Goal: Navigation & Orientation: Find specific page/section

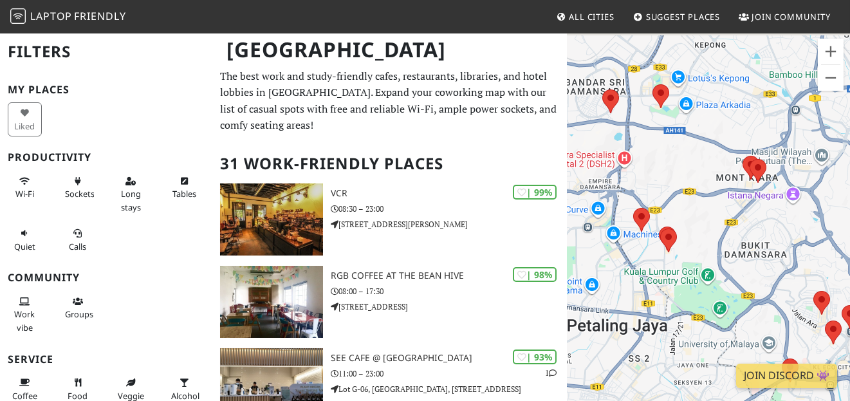
drag, startPoint x: 641, startPoint y: 168, endPoint x: 792, endPoint y: 300, distance: 201.0
click at [824, 343] on div "To navigate, press the arrow keys." at bounding box center [708, 232] width 283 height 401
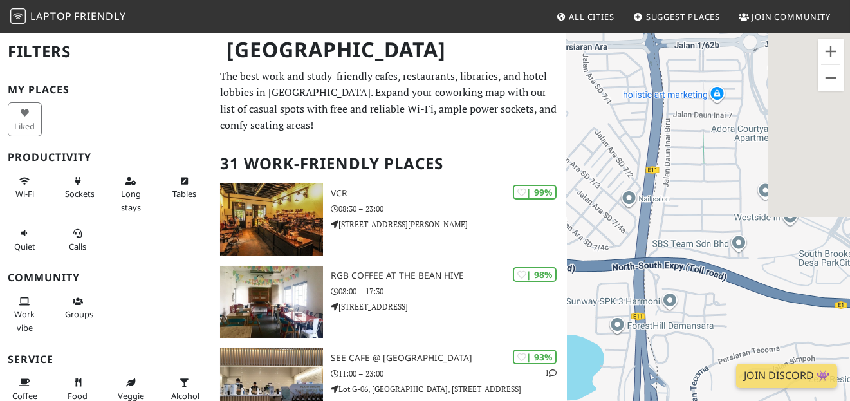
drag, startPoint x: 794, startPoint y: 188, endPoint x: 612, endPoint y: 207, distance: 183.0
click at [612, 207] on div "To navigate, press the arrow keys." at bounding box center [708, 232] width 283 height 401
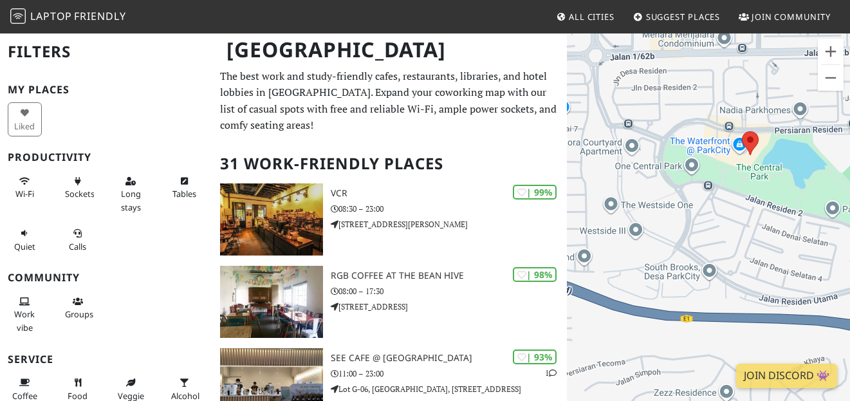
drag, startPoint x: 803, startPoint y: 201, endPoint x: 704, endPoint y: 206, distance: 98.5
click at [704, 206] on div "To navigate, press the arrow keys." at bounding box center [708, 232] width 283 height 401
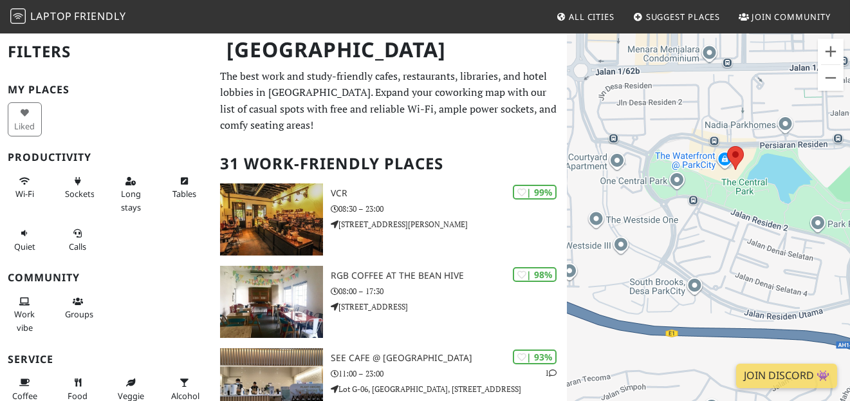
drag, startPoint x: 752, startPoint y: 185, endPoint x: 734, endPoint y: 204, distance: 26.4
click at [734, 204] on div "To navigate, press the arrow keys." at bounding box center [708, 232] width 283 height 401
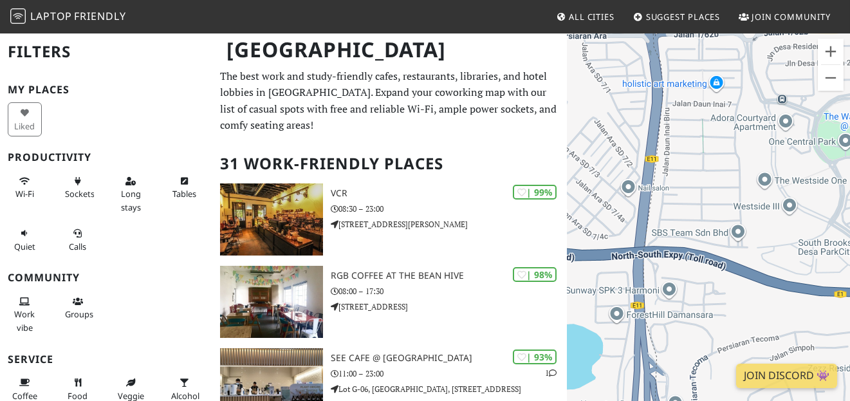
drag, startPoint x: 654, startPoint y: 234, endPoint x: 829, endPoint y: 189, distance: 180.6
click at [829, 189] on div "To navigate, press the arrow keys." at bounding box center [708, 232] width 283 height 401
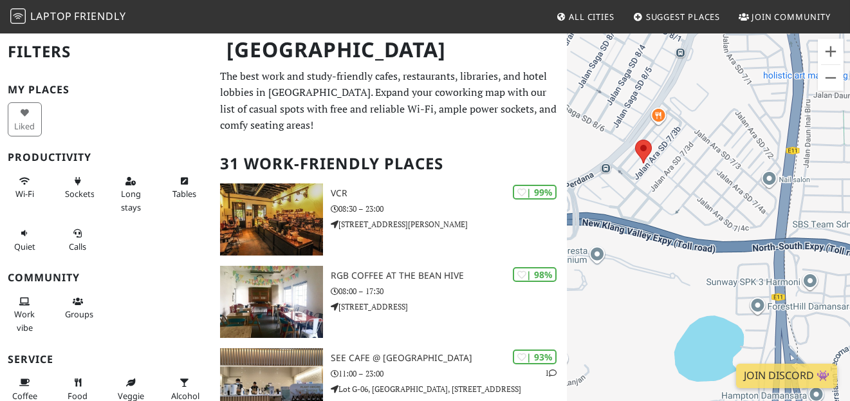
drag, startPoint x: 715, startPoint y: 214, endPoint x: 858, endPoint y: 205, distance: 143.0
click at [849, 205] on html "Laptop Friendly All Cities Suggest Places Join Community [GEOGRAPHIC_DATA] Filt…" at bounding box center [425, 200] width 850 height 401
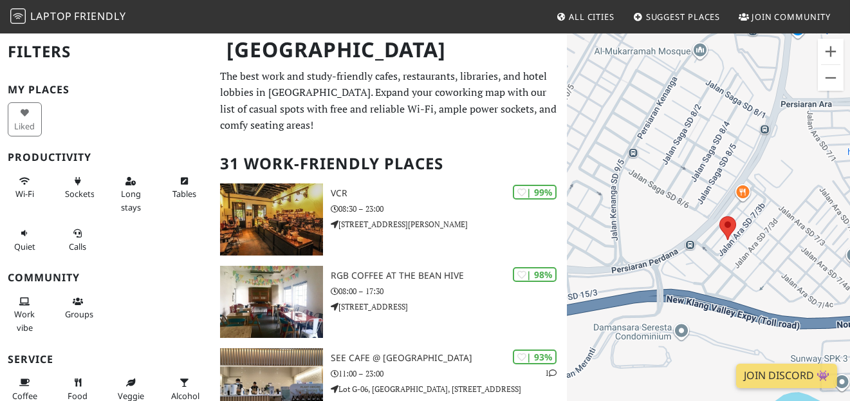
drag, startPoint x: 653, startPoint y: 199, endPoint x: 731, endPoint y: 277, distance: 109.6
click at [731, 277] on div "To navigate, press the arrow keys." at bounding box center [708, 232] width 283 height 401
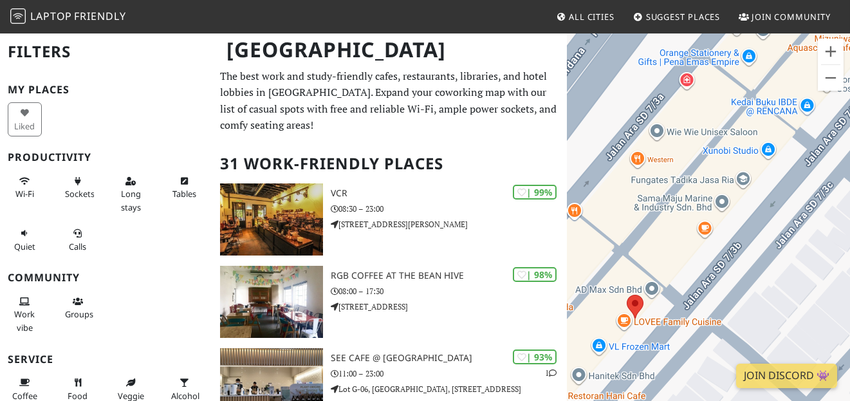
drag, startPoint x: 723, startPoint y: 242, endPoint x: 759, endPoint y: 177, distance: 74.3
click at [759, 177] on div "To navigate, press the arrow keys." at bounding box center [708, 232] width 283 height 401
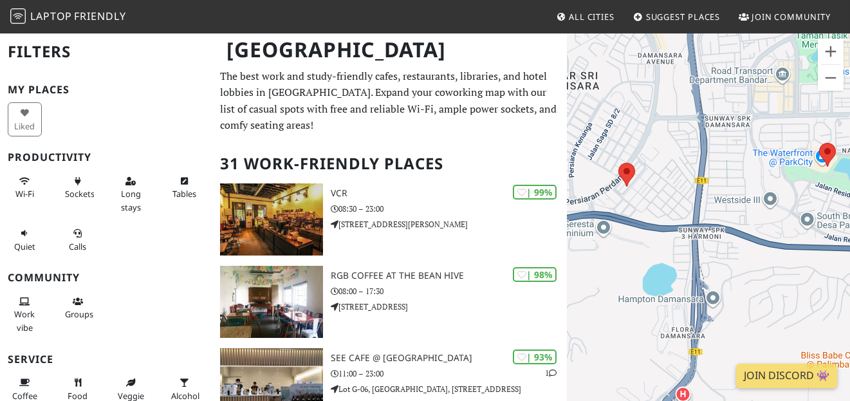
drag, startPoint x: 701, startPoint y: 174, endPoint x: 617, endPoint y: 183, distance: 84.7
click at [617, 183] on div "To navigate, press the arrow keys." at bounding box center [708, 232] width 283 height 401
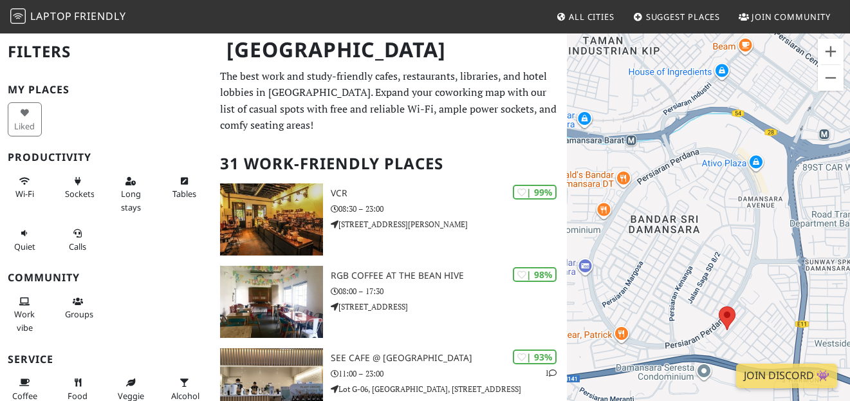
drag, startPoint x: 702, startPoint y: 193, endPoint x: 787, endPoint y: 323, distance: 155.7
click at [799, 335] on div "To navigate, press the arrow keys." at bounding box center [708, 232] width 283 height 401
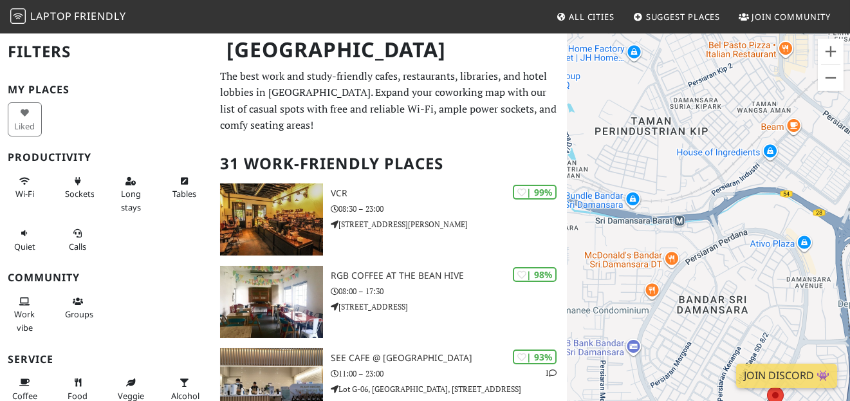
drag, startPoint x: 718, startPoint y: 155, endPoint x: 772, endPoint y: 238, distance: 99.0
click at [772, 238] on div "To navigate, press the arrow keys." at bounding box center [708, 232] width 283 height 401
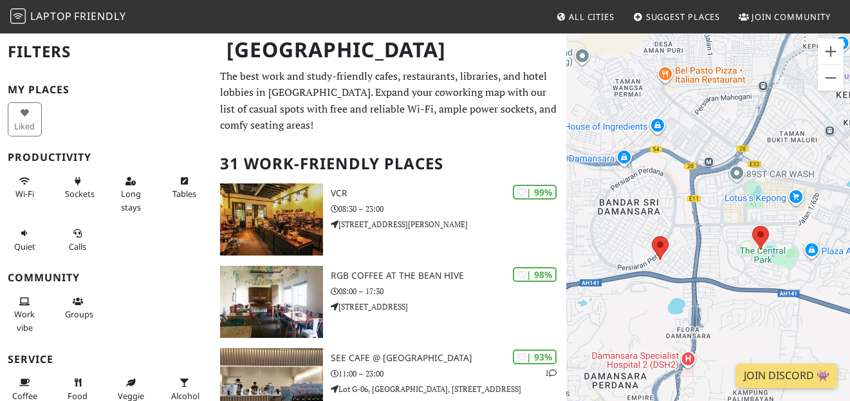
drag, startPoint x: 792, startPoint y: 289, endPoint x: 686, endPoint y: 228, distance: 122.2
click at [686, 228] on div "To navigate, press the arrow keys." at bounding box center [708, 232] width 283 height 401
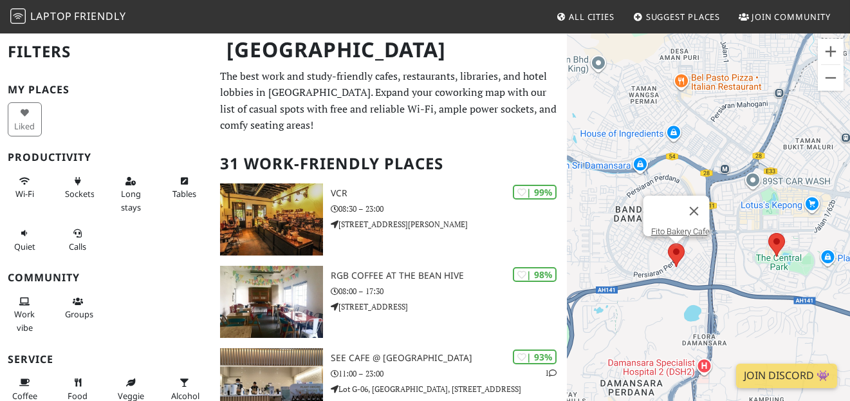
click at [668, 243] on area at bounding box center [668, 243] width 0 height 0
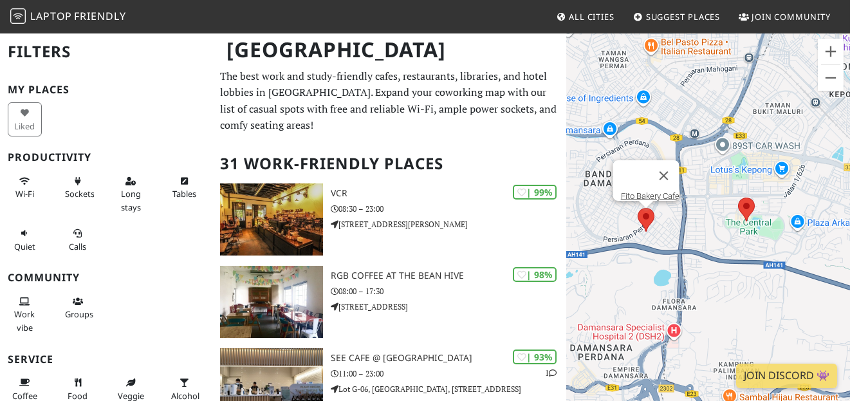
drag, startPoint x: 713, startPoint y: 279, endPoint x: 661, endPoint y: 217, distance: 80.8
click at [682, 242] on div "To navigate, press the arrow keys. Fito Bakery Cafe" at bounding box center [708, 232] width 283 height 401
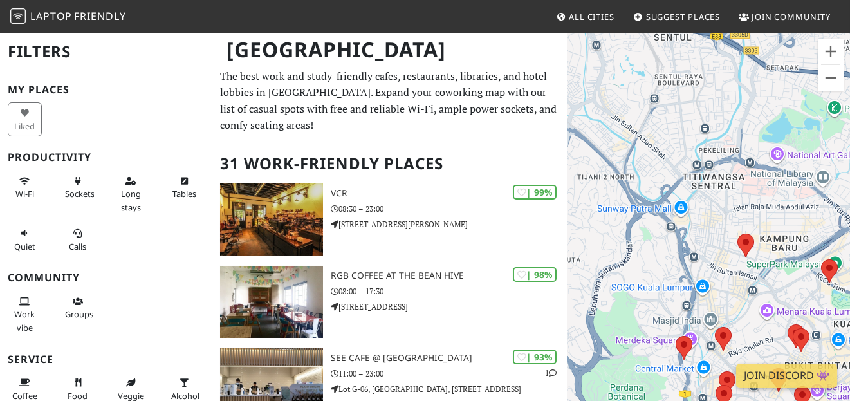
drag, startPoint x: 717, startPoint y: 248, endPoint x: 679, endPoint y: 251, distance: 38.1
click at [679, 251] on div "To navigate, press the arrow keys. Fito Bakery Cafe" at bounding box center [708, 232] width 283 height 401
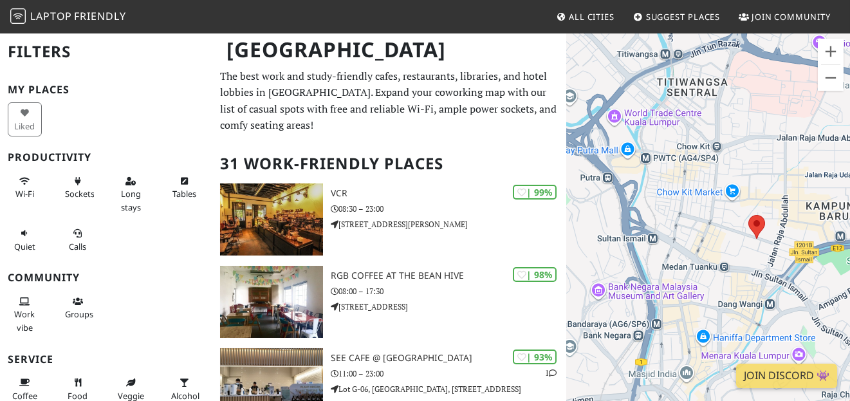
drag, startPoint x: 653, startPoint y: 241, endPoint x: 675, endPoint y: 189, distance: 56.2
click at [675, 189] on div "To navigate, press the arrow keys. Fito Bakery Cafe" at bounding box center [708, 232] width 283 height 401
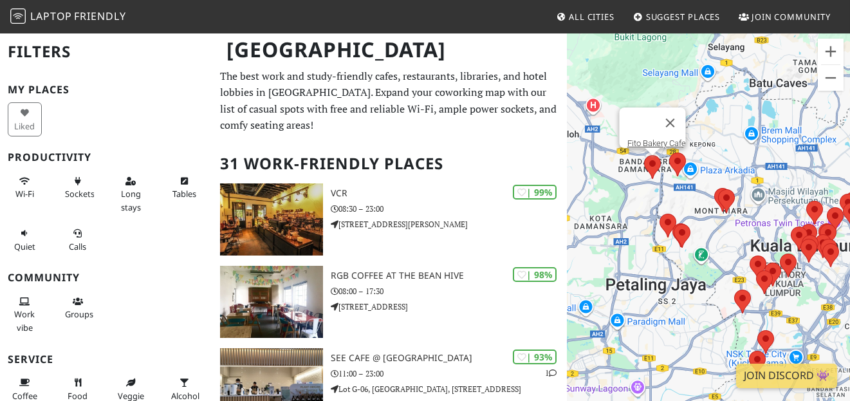
drag, startPoint x: 627, startPoint y: 185, endPoint x: 761, endPoint y: 210, distance: 136.7
click at [761, 210] on div "To navigate, press the arrow keys. Fito Bakery Cafe" at bounding box center [708, 232] width 283 height 401
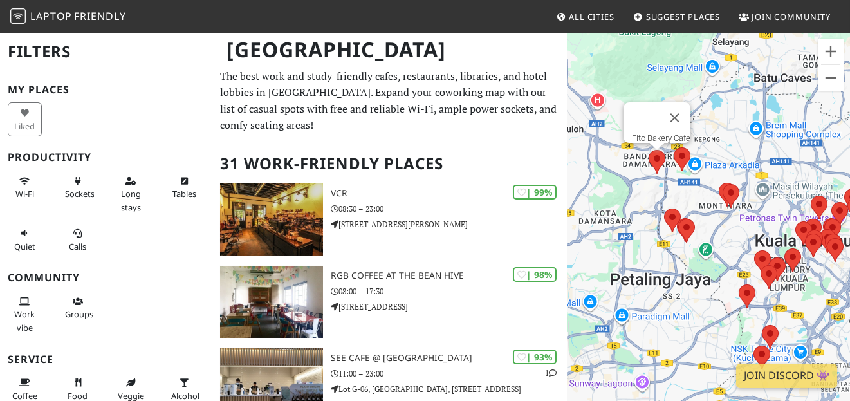
click at [624, 199] on div "To navigate, press the arrow keys. Fito Bakery Cafe" at bounding box center [708, 232] width 283 height 401
click at [679, 108] on button "Close" at bounding box center [674, 117] width 31 height 31
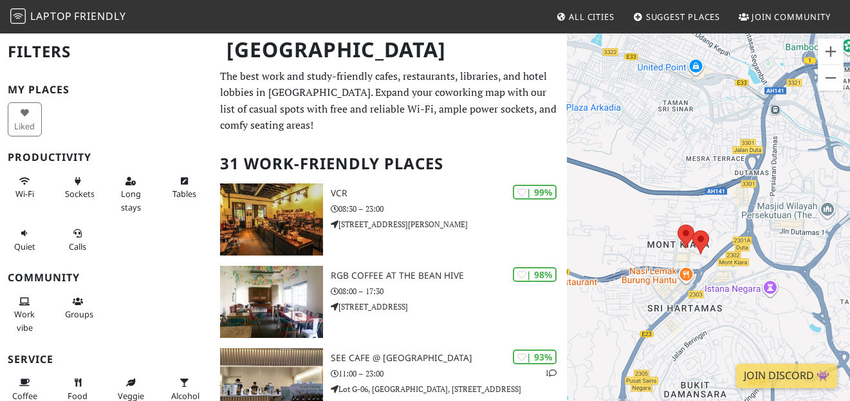
drag, startPoint x: 824, startPoint y: 200, endPoint x: 621, endPoint y: 295, distance: 224.4
click at [621, 299] on div "To navigate, press the arrow keys." at bounding box center [708, 232] width 283 height 401
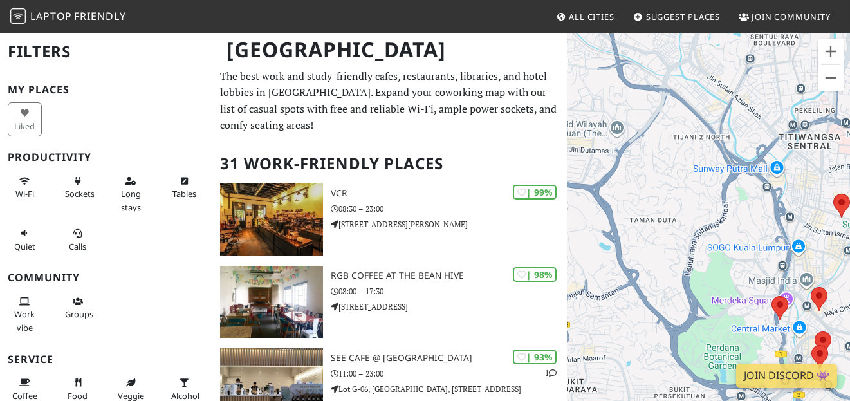
drag, startPoint x: 799, startPoint y: 251, endPoint x: 549, endPoint y: 166, distance: 264.4
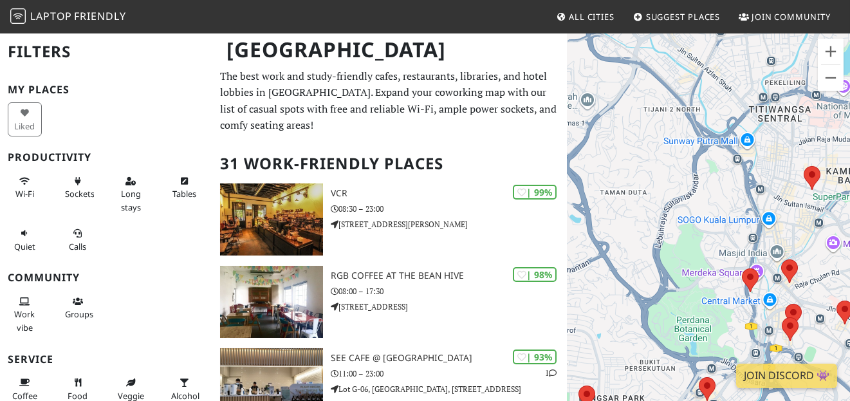
drag, startPoint x: 749, startPoint y: 209, endPoint x: 802, endPoint y: 206, distance: 52.8
click at [802, 206] on div "To navigate, press the arrow keys." at bounding box center [708, 232] width 283 height 401
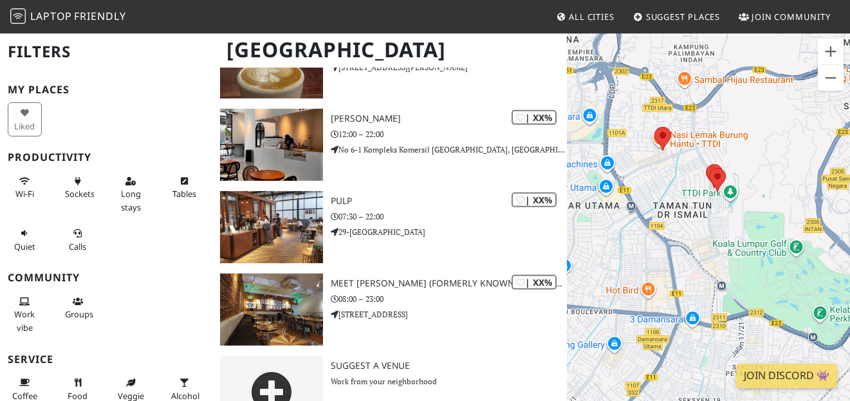
scroll to position [2416, 0]
